Goal: Task Accomplishment & Management: Complete application form

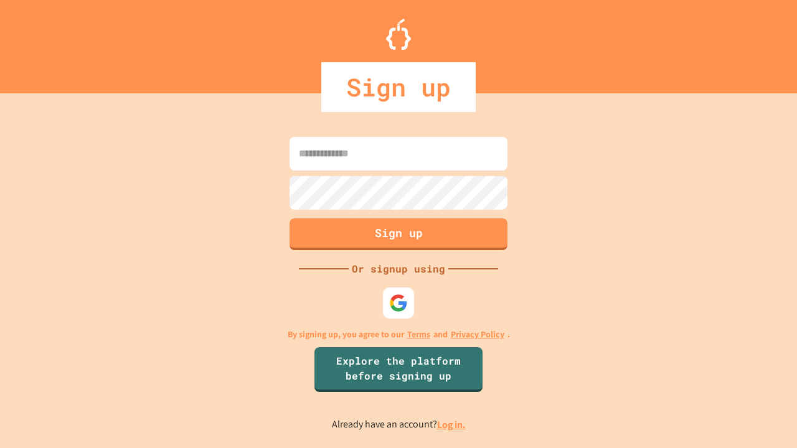
click at [452, 425] on link "Log in." at bounding box center [451, 424] width 29 height 13
